Goal: Task Accomplishment & Management: Use online tool/utility

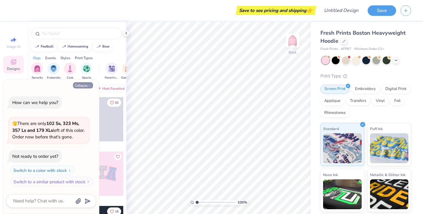
click at [86, 86] on button "Collapse" at bounding box center [83, 85] width 20 height 6
type textarea "x"
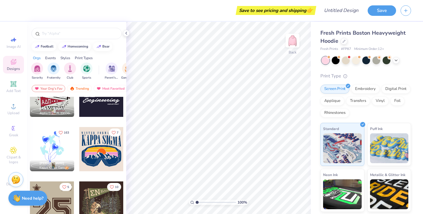
scroll to position [628, 0]
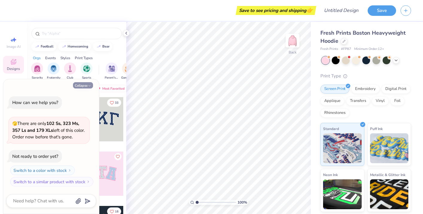
click at [88, 86] on icon "button" at bounding box center [90, 86] width 4 height 4
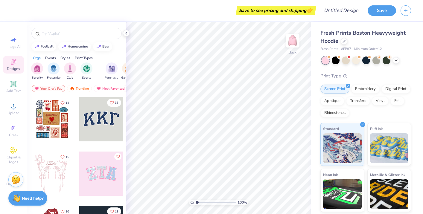
scroll to position [41, 0]
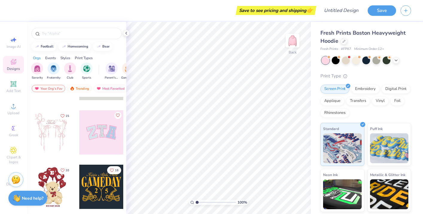
click at [110, 132] on div at bounding box center [101, 132] width 44 height 44
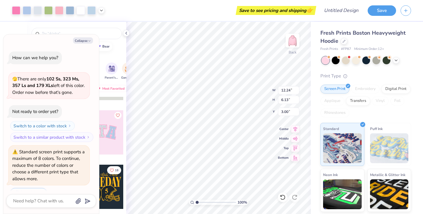
scroll to position [15, 0]
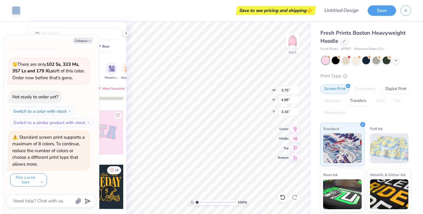
type textarea "x"
type input "12.24"
type input "6.13"
type input "3.00"
click at [83, 39] on button "Collapse" at bounding box center [83, 40] width 20 height 6
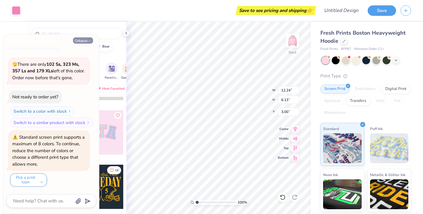
type textarea "x"
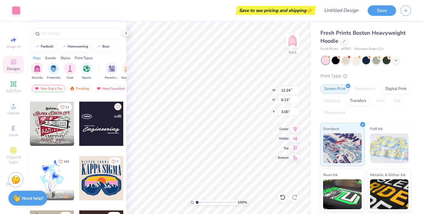
scroll to position [615, 0]
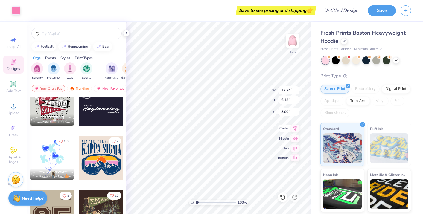
type input "12.02"
type input "5.93"
type input "3.00"
type input "12.24"
type input "6.13"
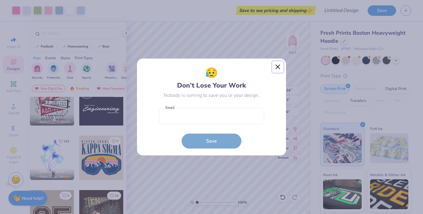
click at [282, 68] on button "Close" at bounding box center [277, 66] width 11 height 11
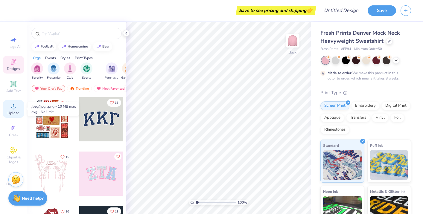
click at [11, 109] on icon at bounding box center [13, 106] width 7 height 7
click at [13, 106] on icon at bounding box center [13, 106] width 7 height 7
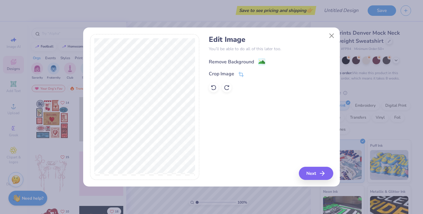
click at [257, 60] on div "Remove Background" at bounding box center [237, 61] width 57 height 7
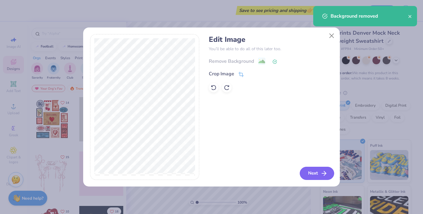
click at [308, 176] on button "Next" at bounding box center [317, 173] width 34 height 13
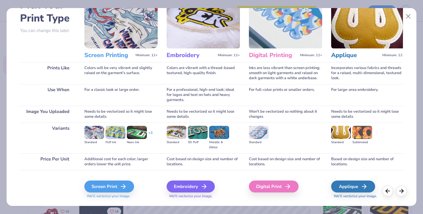
scroll to position [40, 0]
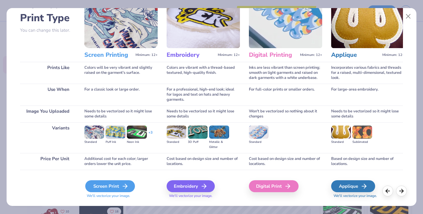
click at [109, 187] on div "Screen Print" at bounding box center [110, 186] width 50 height 12
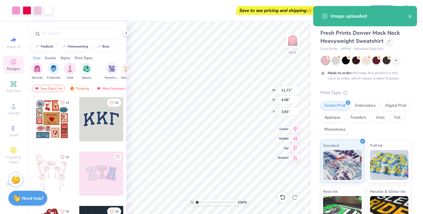
type input "3.83"
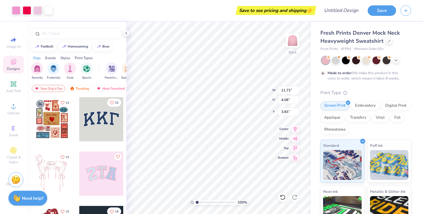
type input "13.95"
type input "4.85"
type input "3.41"
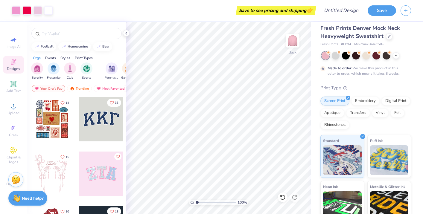
scroll to position [5, 0]
click at [361, 104] on div "Embroidery" at bounding box center [365, 99] width 28 height 9
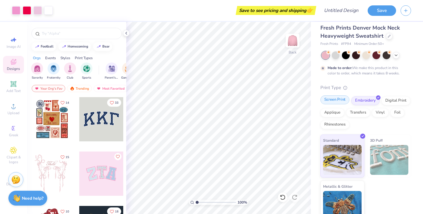
click at [340, 104] on div "Screen Print" at bounding box center [334, 99] width 29 height 9
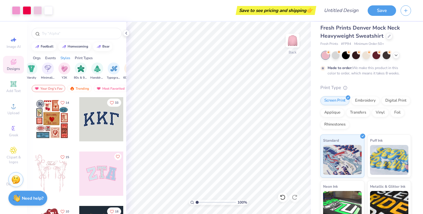
scroll to position [0, 341]
click at [60, 71] on img "filter for Y2K" at bounding box center [59, 68] width 7 height 7
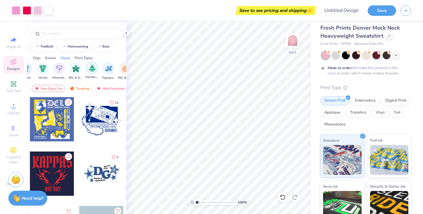
click at [95, 69] on img "filter for Handdrawn" at bounding box center [92, 68] width 7 height 7
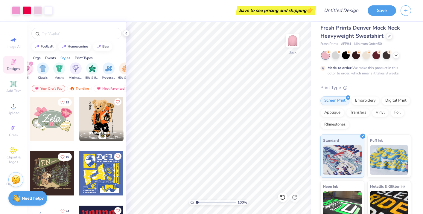
scroll to position [56, 0]
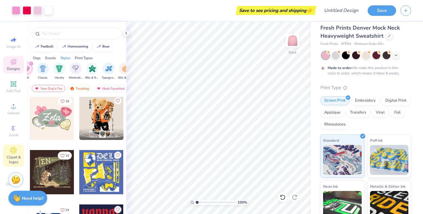
click at [14, 153] on icon at bounding box center [13, 150] width 7 height 7
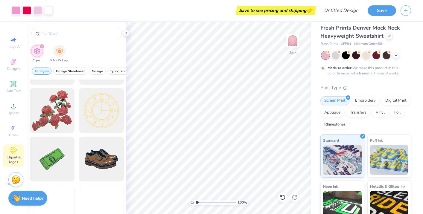
scroll to position [97, 0]
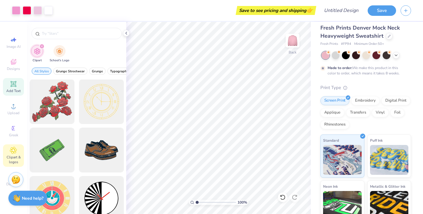
click at [18, 84] on div "Add Text" at bounding box center [13, 87] width 21 height 18
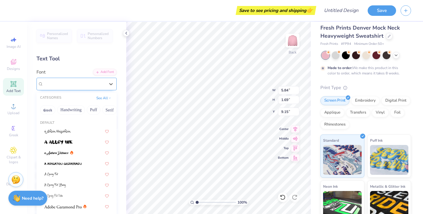
click at [98, 87] on div "Super Dream" at bounding box center [74, 83] width 63 height 9
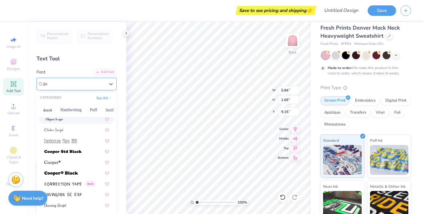
scroll to position [0, 0]
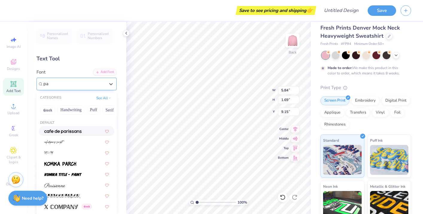
type input "p"
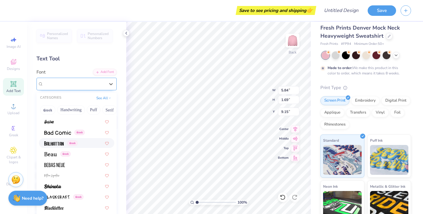
scroll to position [266, 0]
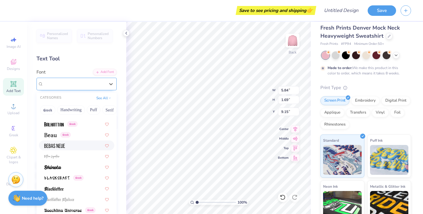
click at [62, 148] on img at bounding box center [54, 146] width 21 height 4
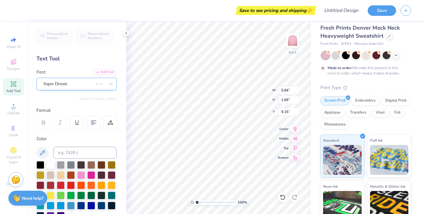
click at [76, 86] on div "Super Dream" at bounding box center [68, 83] width 51 height 9
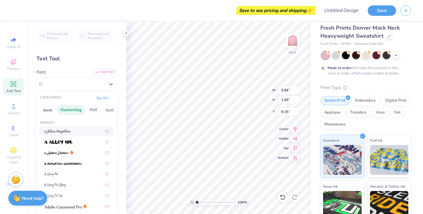
type input "3.61"
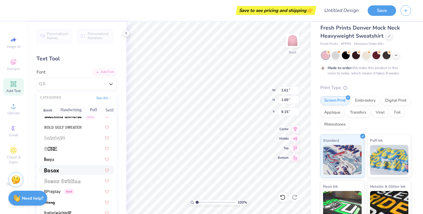
scroll to position [177, 0]
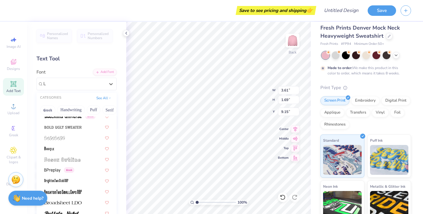
type input "LU"
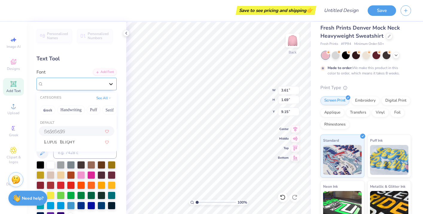
click at [111, 82] on icon at bounding box center [111, 84] width 6 height 6
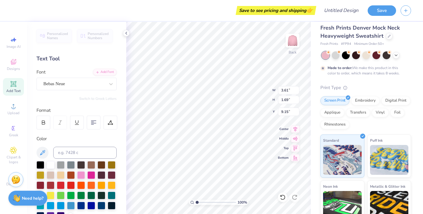
scroll to position [0, 1]
type textarea "LUMINOUS"
click at [68, 81] on div "Bebas Neue" at bounding box center [74, 83] width 63 height 9
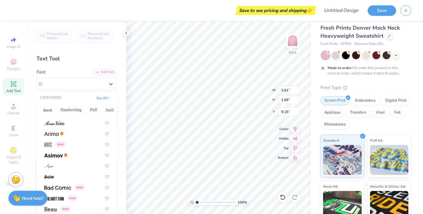
scroll to position [291, 0]
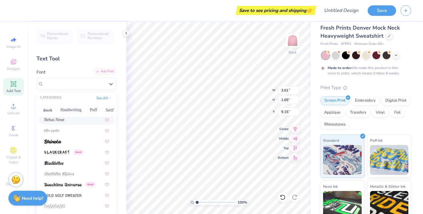
click at [109, 72] on div "Add Font" at bounding box center [105, 71] width 24 height 7
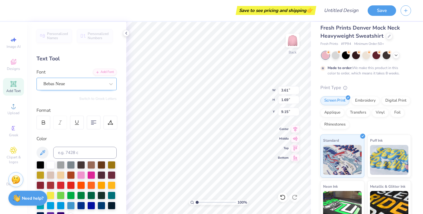
click at [91, 84] on div "Bebas Neue" at bounding box center [74, 83] width 63 height 9
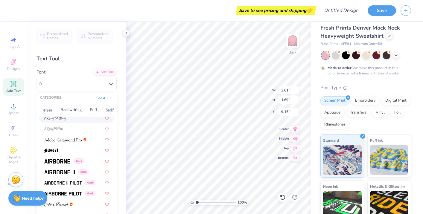
scroll to position [80, 0]
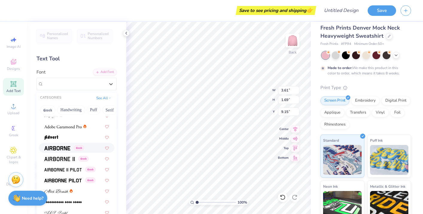
click at [69, 149] on img at bounding box center [57, 148] width 26 height 4
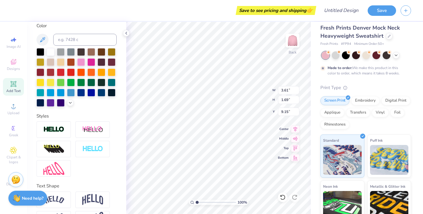
scroll to position [133, 0]
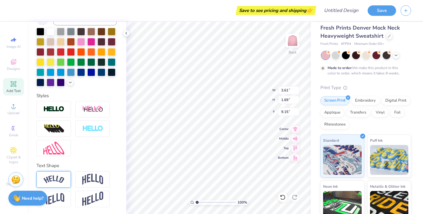
click at [64, 177] on img at bounding box center [53, 180] width 21 height 8
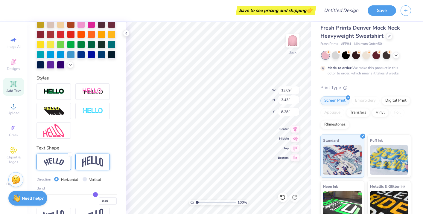
scroll to position [153, 0]
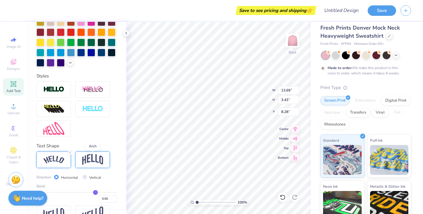
click at [93, 161] on img at bounding box center [92, 159] width 21 height 11
type input "11.37"
type input "4.12"
type input "7.94"
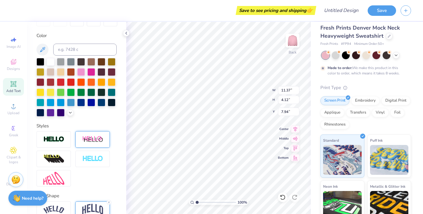
scroll to position [81, 0]
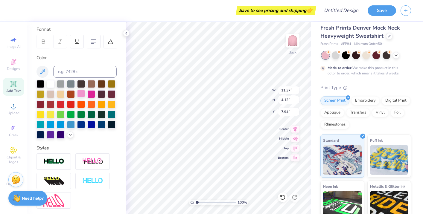
click at [80, 94] on div at bounding box center [81, 94] width 8 height 8
click at [53, 83] on div at bounding box center [51, 84] width 8 height 8
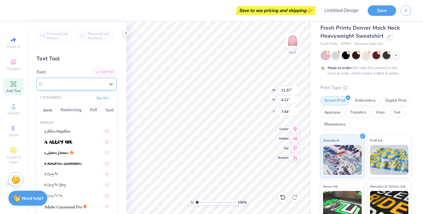
click at [91, 83] on div "Airborne Greek" at bounding box center [74, 83] width 63 height 9
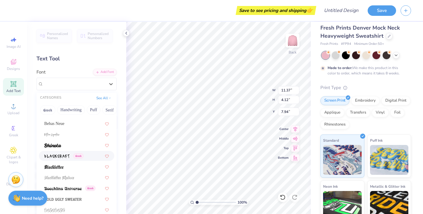
scroll to position [494, 0]
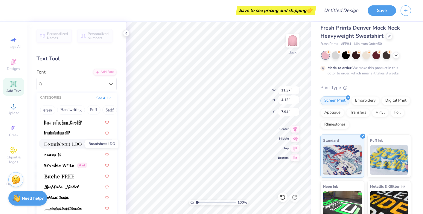
click at [77, 144] on img at bounding box center [62, 144] width 37 height 4
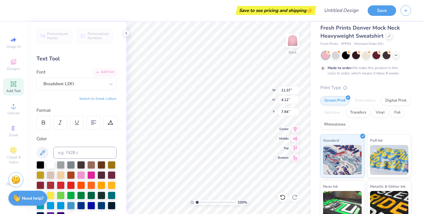
type input "12.29"
type input "4.11"
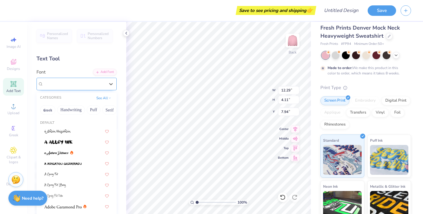
click at [76, 89] on div "Broadsheet LDO" at bounding box center [77, 84] width 80 height 13
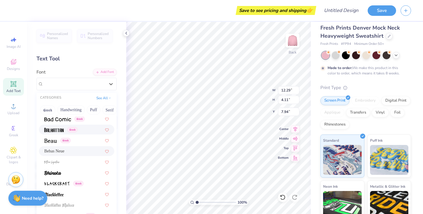
scroll to position [260, 0]
click at [46, 142] on img at bounding box center [50, 141] width 13 height 4
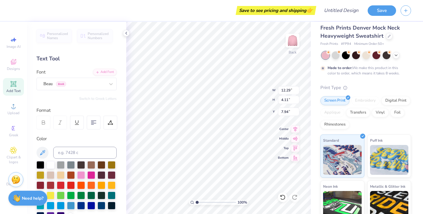
type input "11.84"
type input "4.13"
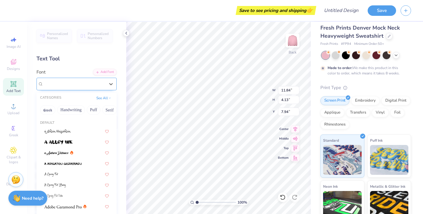
click at [69, 79] on div "Beau Greek" at bounding box center [74, 83] width 63 height 9
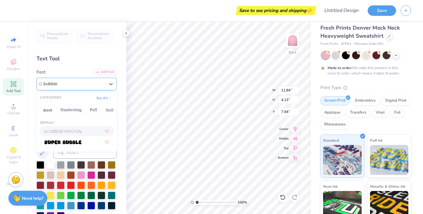
type input "bubble"
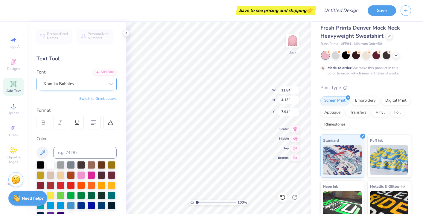
click at [85, 86] on div "Komika Bubbles" at bounding box center [74, 83] width 63 height 9
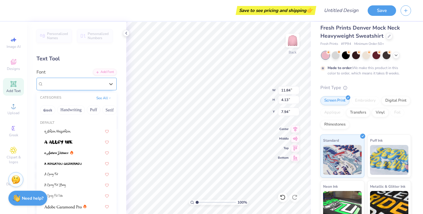
type input "13.60"
type input "4.16"
type input "7.92"
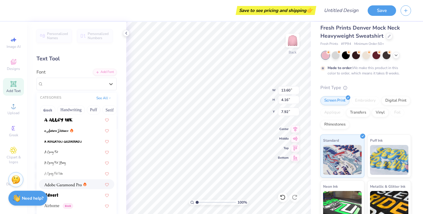
scroll to position [98, 0]
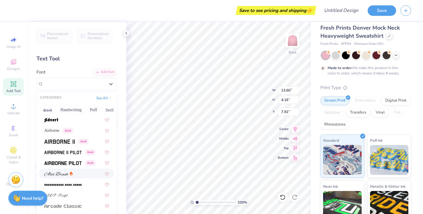
click at [63, 172] on img at bounding box center [56, 174] width 24 height 4
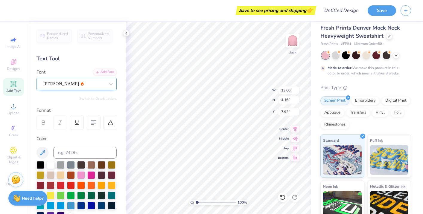
type input "11.90"
type input "4.18"
type input "7.91"
click at [84, 83] on div "[PERSON_NAME]" at bounding box center [74, 83] width 63 height 9
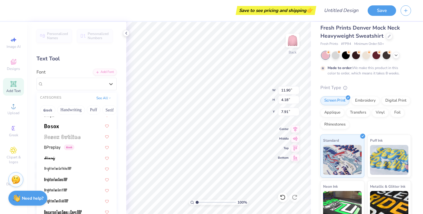
scroll to position [536, 0]
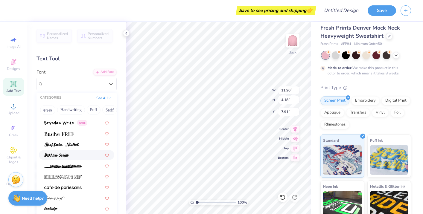
click at [80, 155] on div at bounding box center [76, 155] width 65 height 6
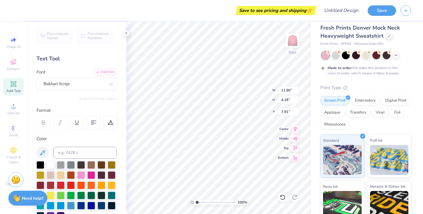
type input "9.52"
type input "3.86"
type input "8.07"
